Goal: Book appointment/travel/reservation

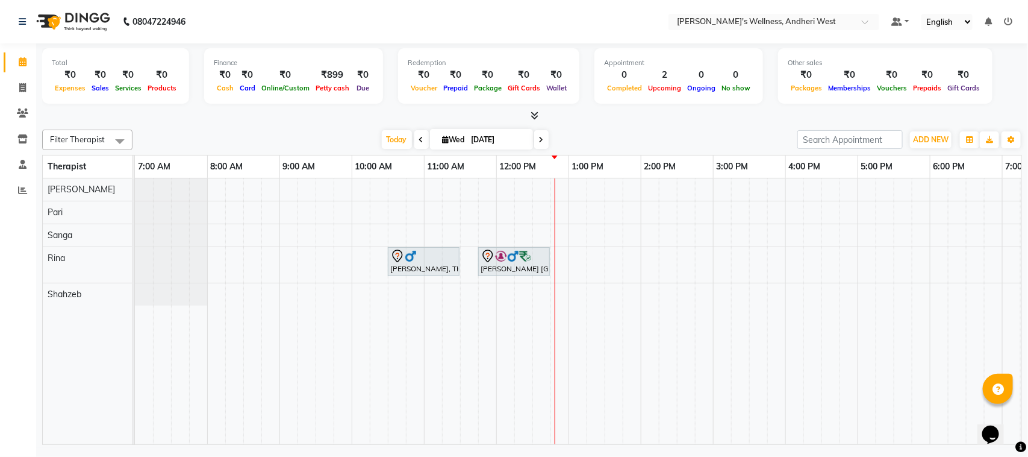
scroll to position [0, 208]
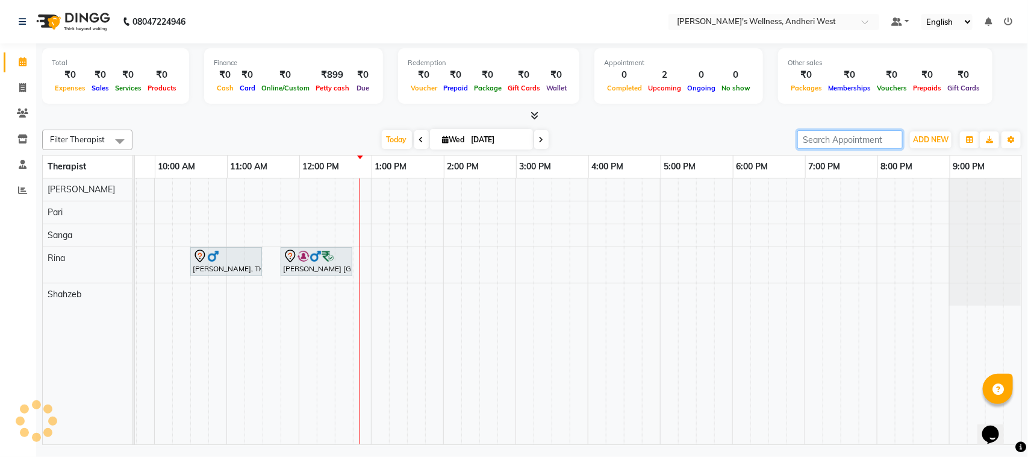
click at [853, 139] on input "search" at bounding box center [849, 139] width 105 height 19
click at [808, 452] on div "08047224946 Select Location × Sumi's Wellness, Andheri West Default Panel My Pa…" at bounding box center [514, 228] width 1028 height 457
drag, startPoint x: 727, startPoint y: 217, endPoint x: 732, endPoint y: 208, distance: 10.5
click at [732, 208] on div "[PERSON_NAME], TK02, 10:30 AM-11:30 AM, OFFER SERVICE 60 MIN [PERSON_NAME] 8078…" at bounding box center [479, 311] width 1084 height 266
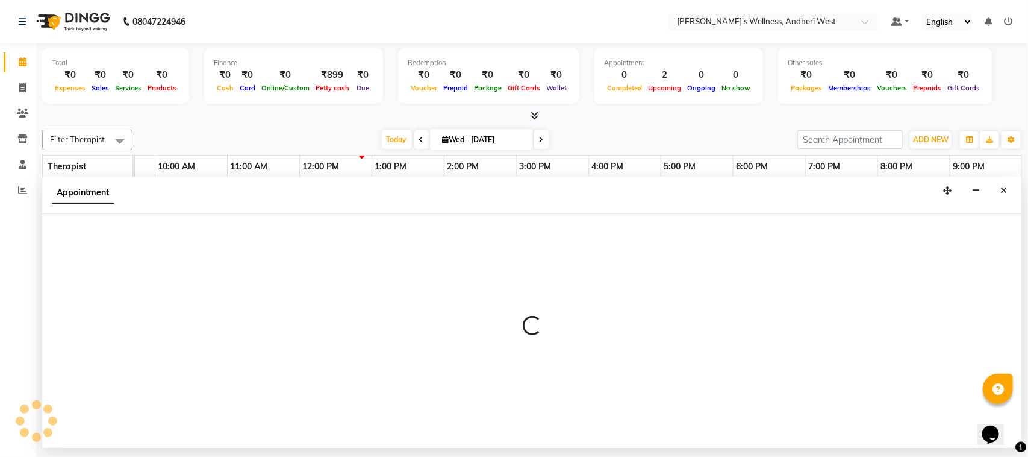
click at [732, 208] on div "Appointment" at bounding box center [532, 194] width 980 height 37
select select "67186"
select select "1080"
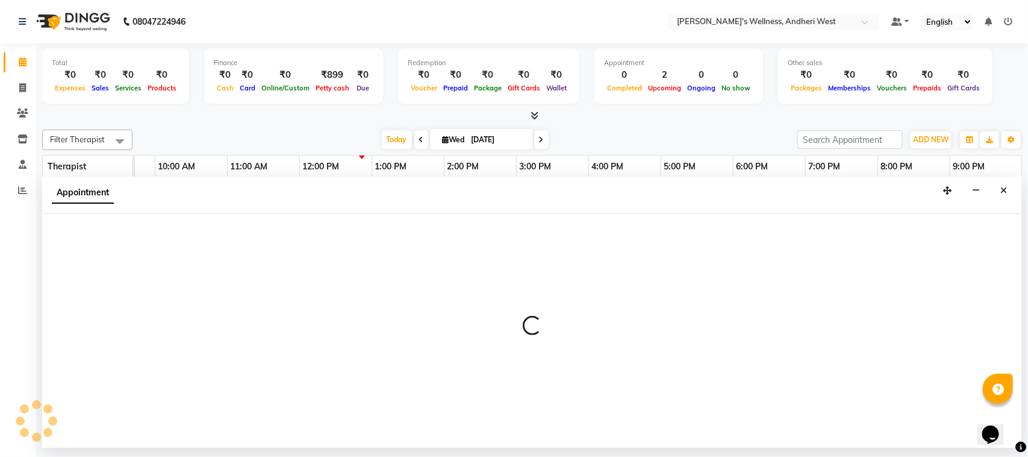
select select "tentative"
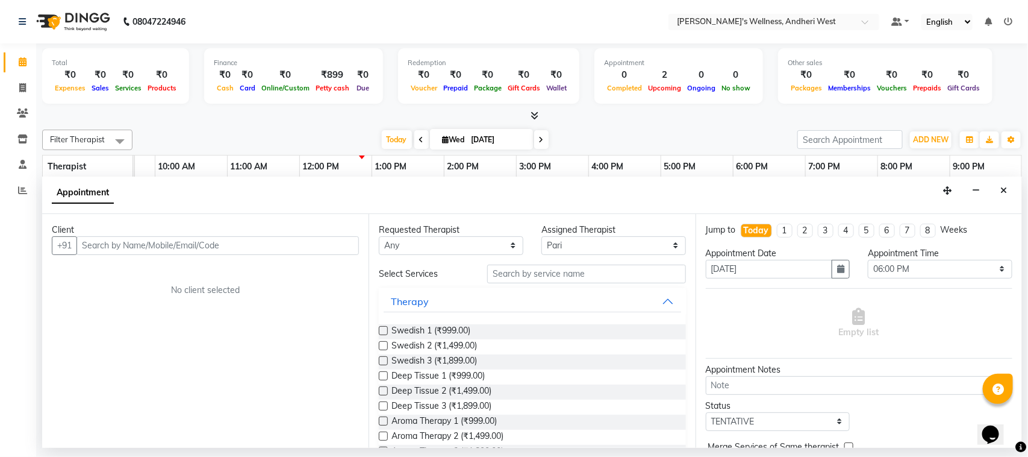
click at [1027, 331] on div "Total ₹0 Expenses ₹0 Sales ₹0 Services ₹0 Products Finance ₹0 Cash ₹0 Card ₹0 O…" at bounding box center [532, 245] width 992 height 404
click at [20, 62] on icon at bounding box center [23, 61] width 8 height 9
click at [24, 60] on icon at bounding box center [23, 61] width 8 height 9
click at [24, 61] on icon at bounding box center [23, 61] width 8 height 9
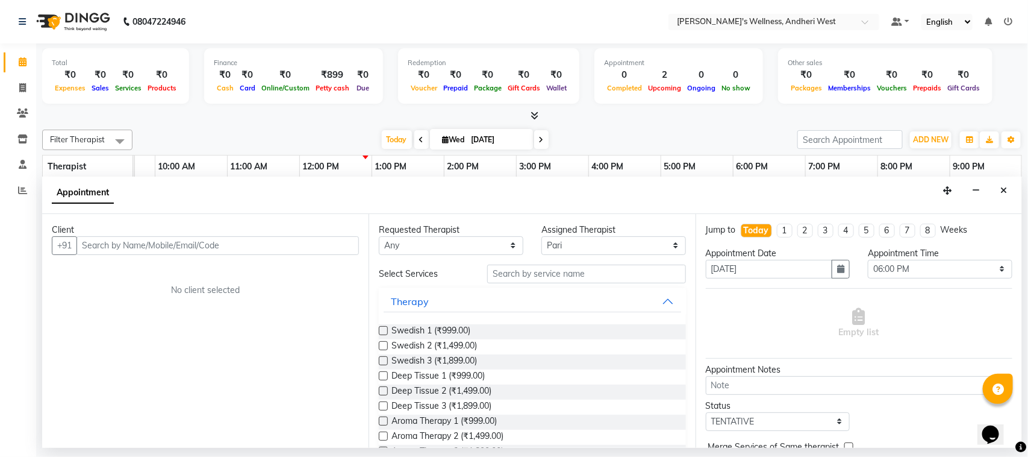
click at [24, 61] on icon at bounding box center [23, 61] width 8 height 9
click at [19, 62] on icon at bounding box center [23, 61] width 8 height 9
click at [25, 88] on icon at bounding box center [22, 87] width 7 height 9
select select "service"
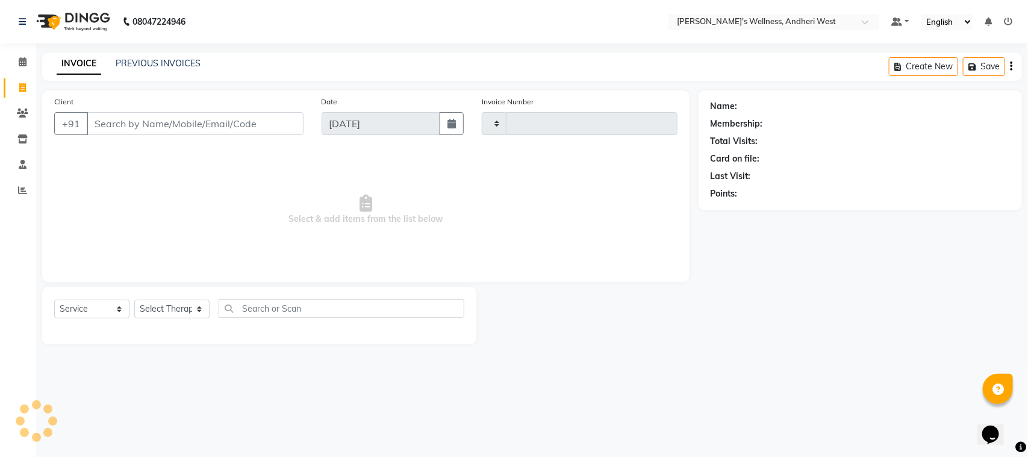
type input "0695"
select select "7384"
drag, startPoint x: 20, startPoint y: 60, endPoint x: 22, endPoint y: 43, distance: 17.0
click at [20, 61] on icon at bounding box center [23, 61] width 8 height 9
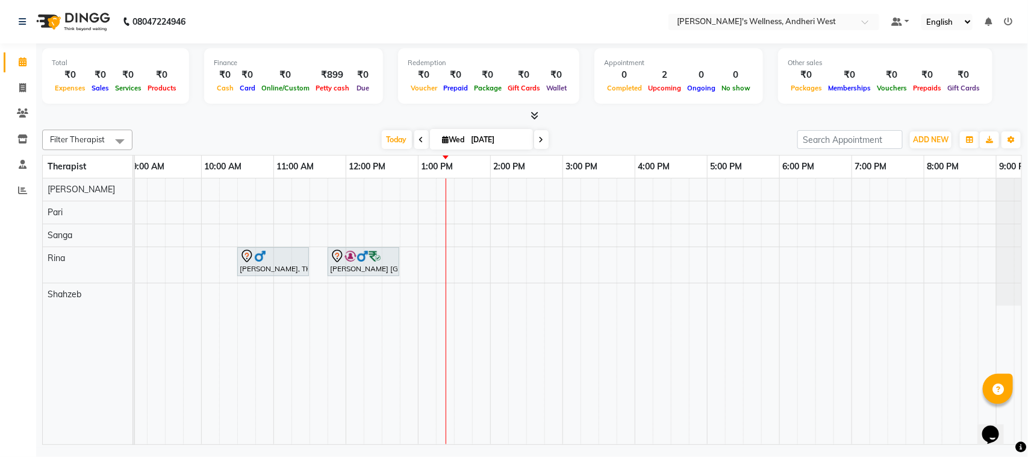
scroll to position [0, 160]
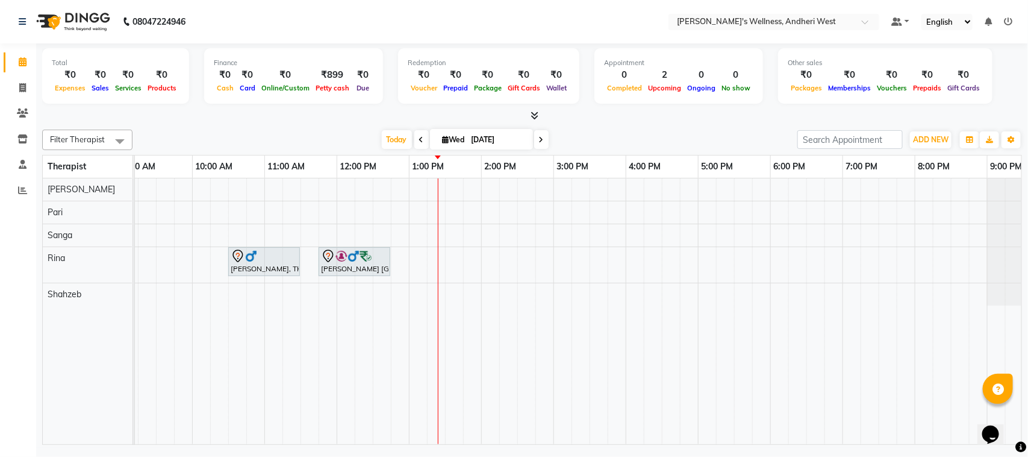
click at [706, 187] on div "[PERSON_NAME], TK02, 10:30 AM-11:30 AM, OFFER SERVICE 60 MIN [PERSON_NAME] 8078…" at bounding box center [517, 311] width 1084 height 266
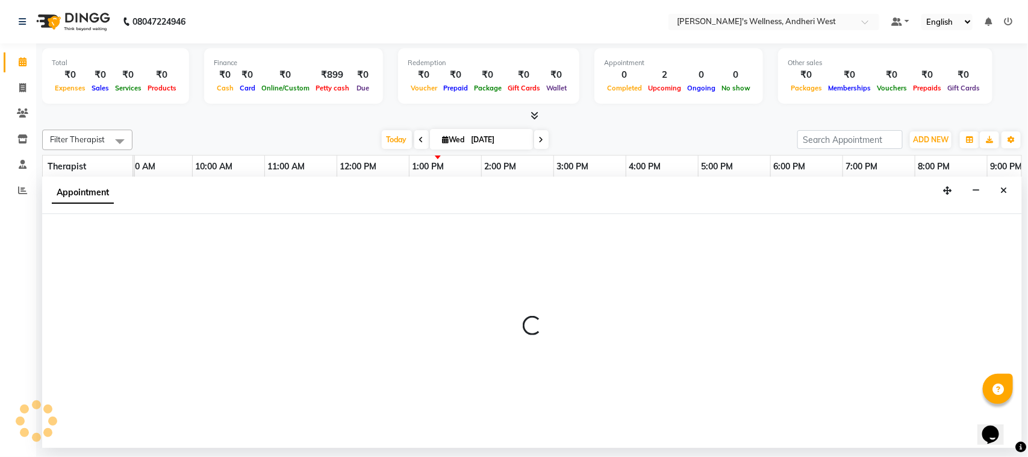
select select "66471"
select select "1020"
select select "tentative"
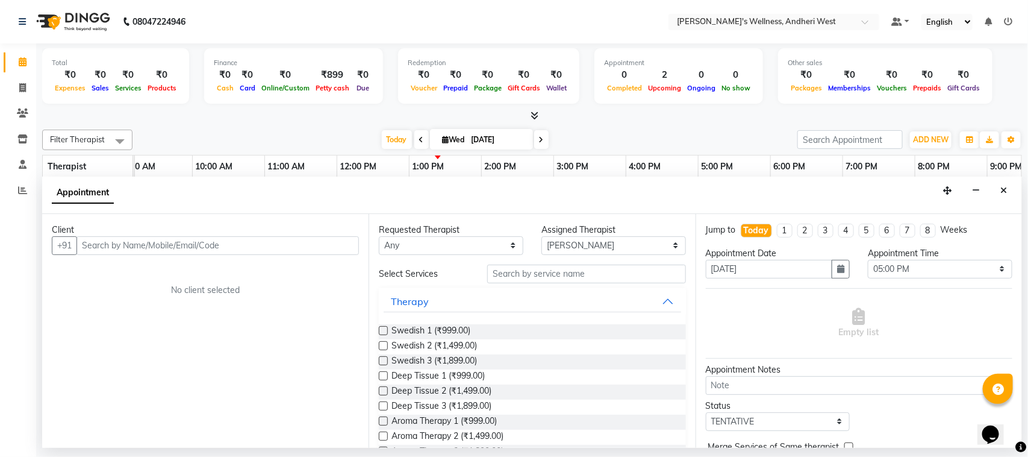
click at [244, 242] on input "text" at bounding box center [217, 245] width 282 height 19
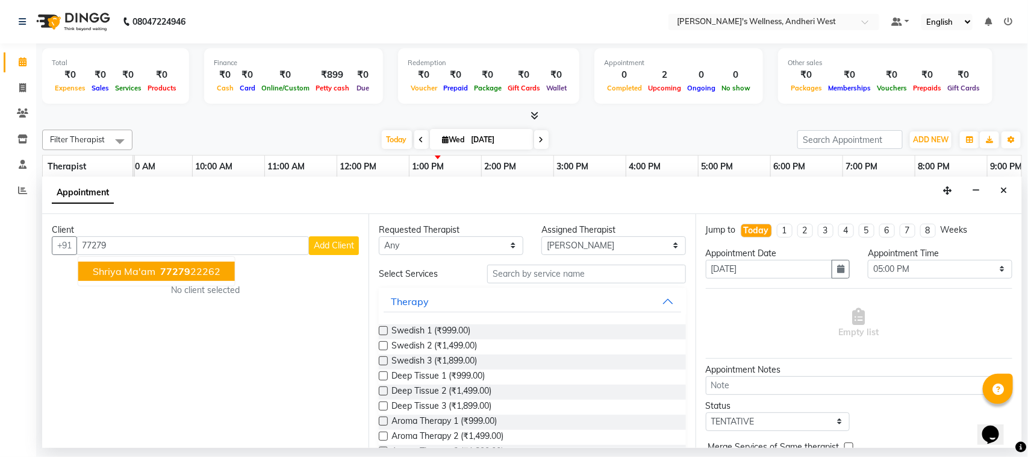
click at [221, 269] on button "Shriya ma'am 77279 22262" at bounding box center [156, 270] width 157 height 19
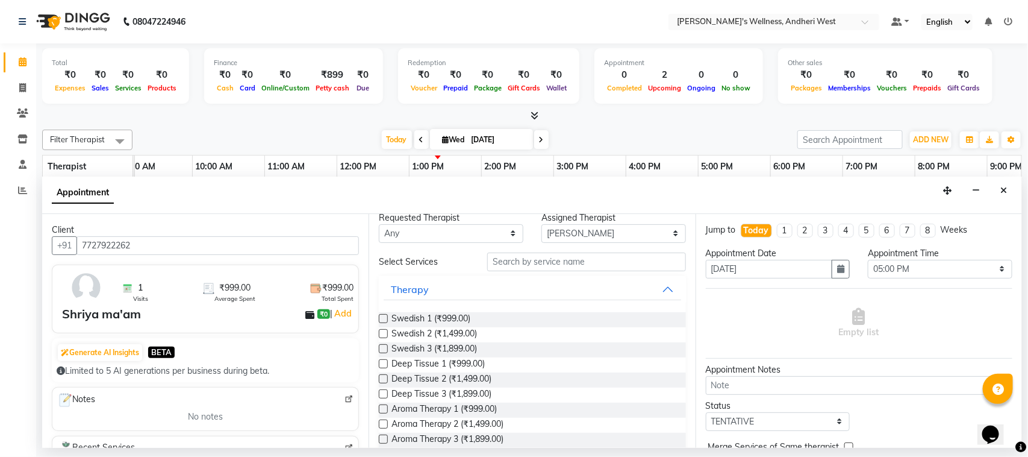
scroll to position [0, 0]
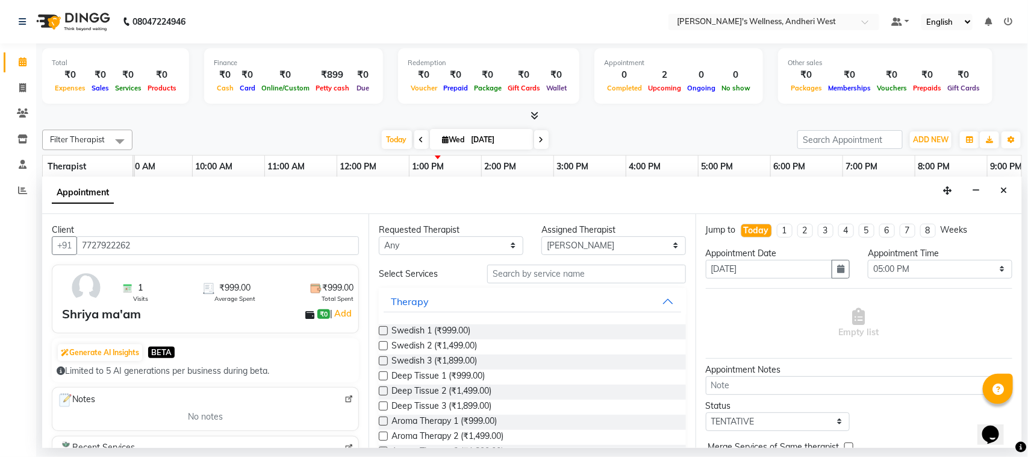
type input "7727922262"
click at [556, 276] on input "text" at bounding box center [586, 273] width 199 height 19
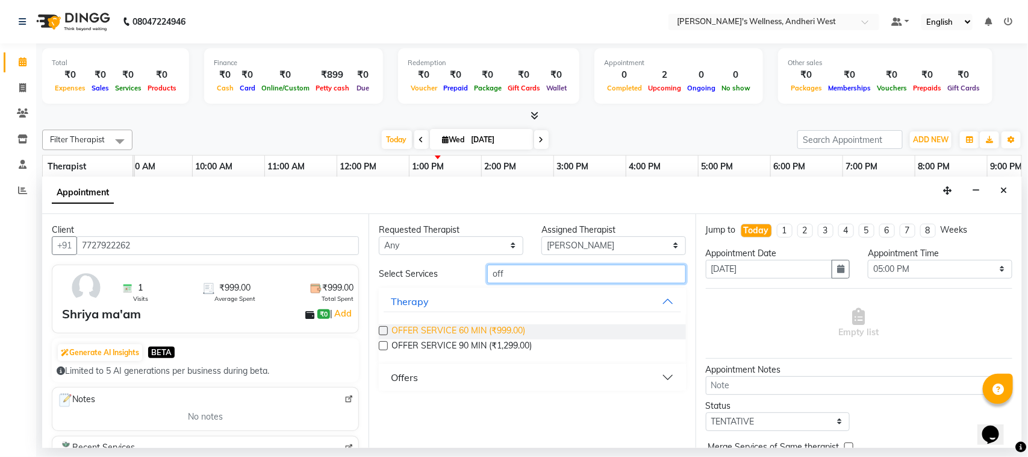
type input "off"
click at [506, 329] on span "OFFER SERVICE 60 MIN (₹999.00)" at bounding box center [458, 331] width 134 height 15
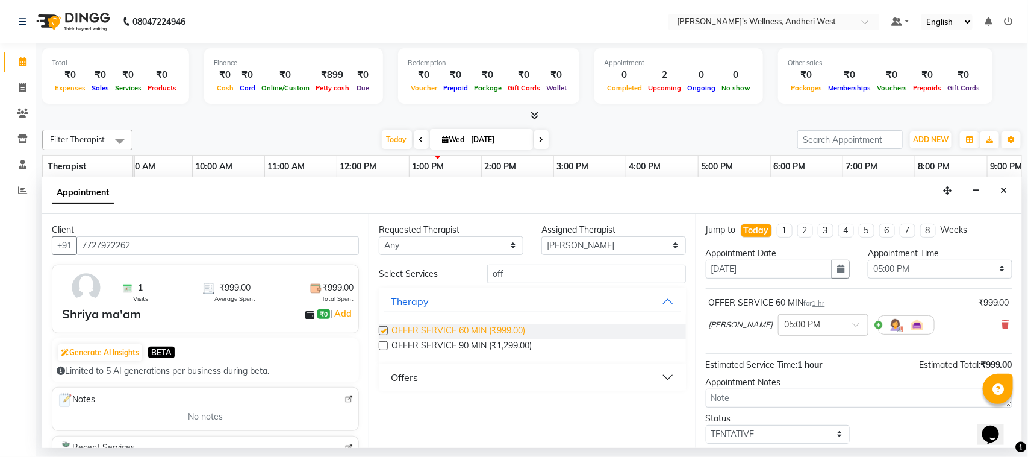
checkbox input "false"
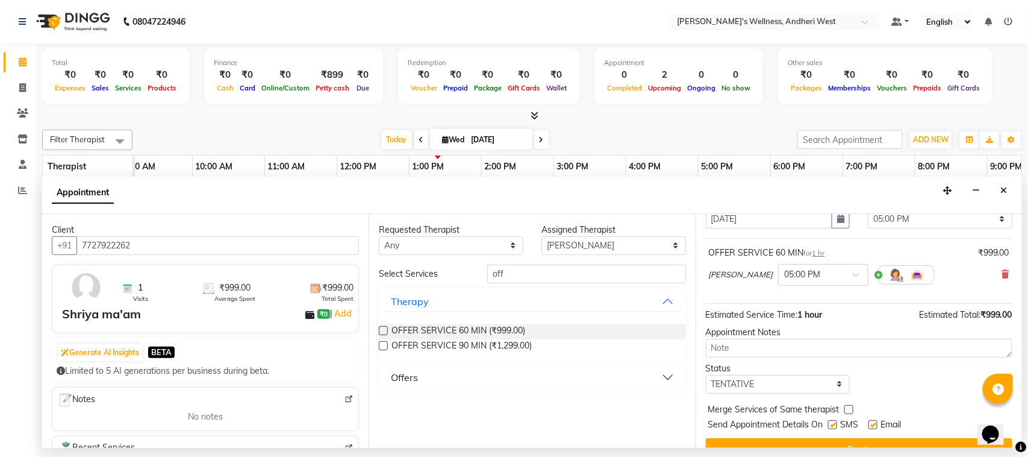
scroll to position [73, 0]
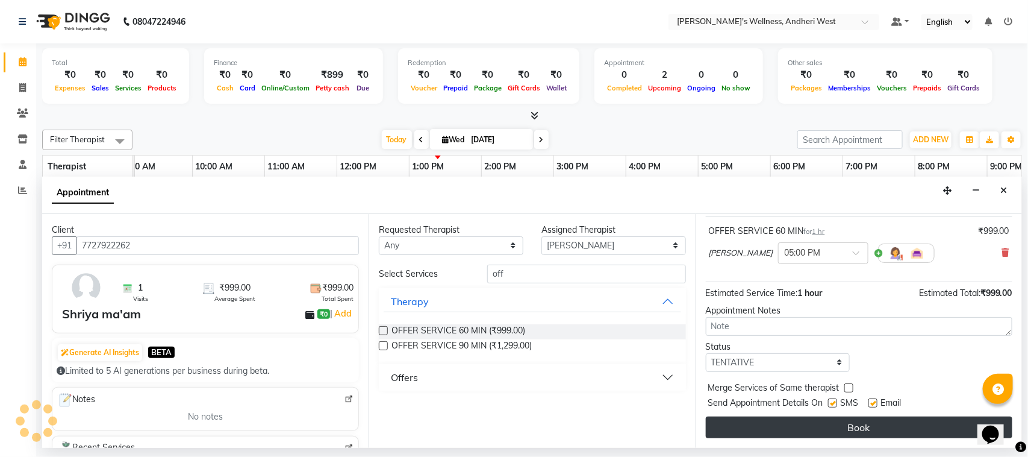
click at [802, 425] on button "Book" at bounding box center [859, 427] width 307 height 22
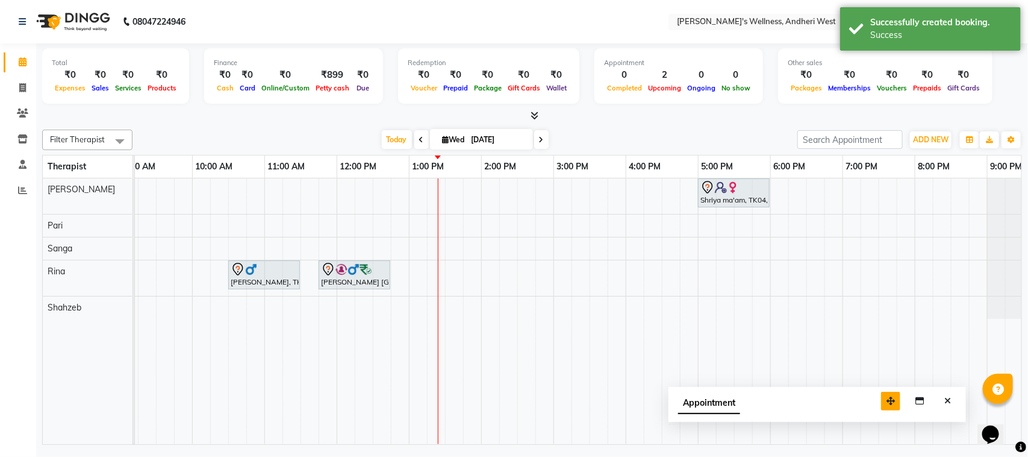
drag, startPoint x: 944, startPoint y: 422, endPoint x: 840, endPoint y: 377, distance: 113.6
click at [887, 396] on icon "button" at bounding box center [891, 400] width 8 height 8
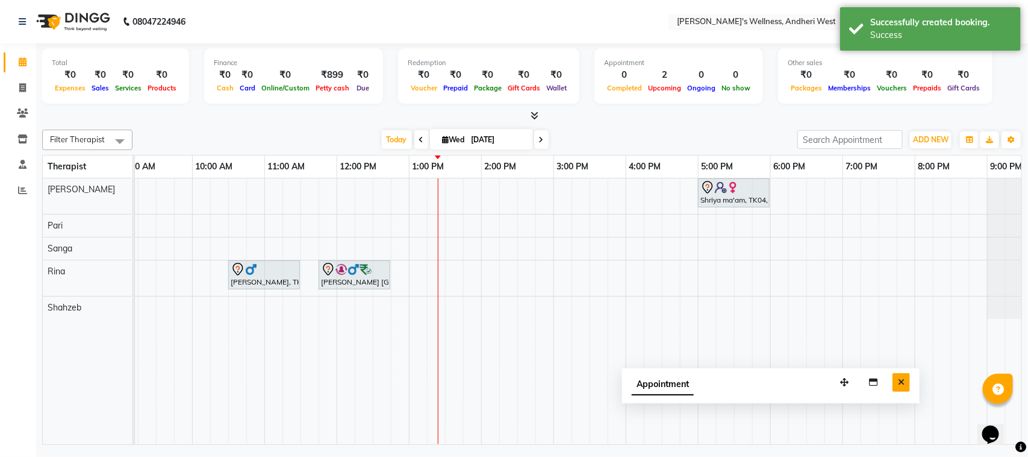
click at [900, 381] on icon "Close" at bounding box center [901, 382] width 7 height 8
